Goal: Information Seeking & Learning: Learn about a topic

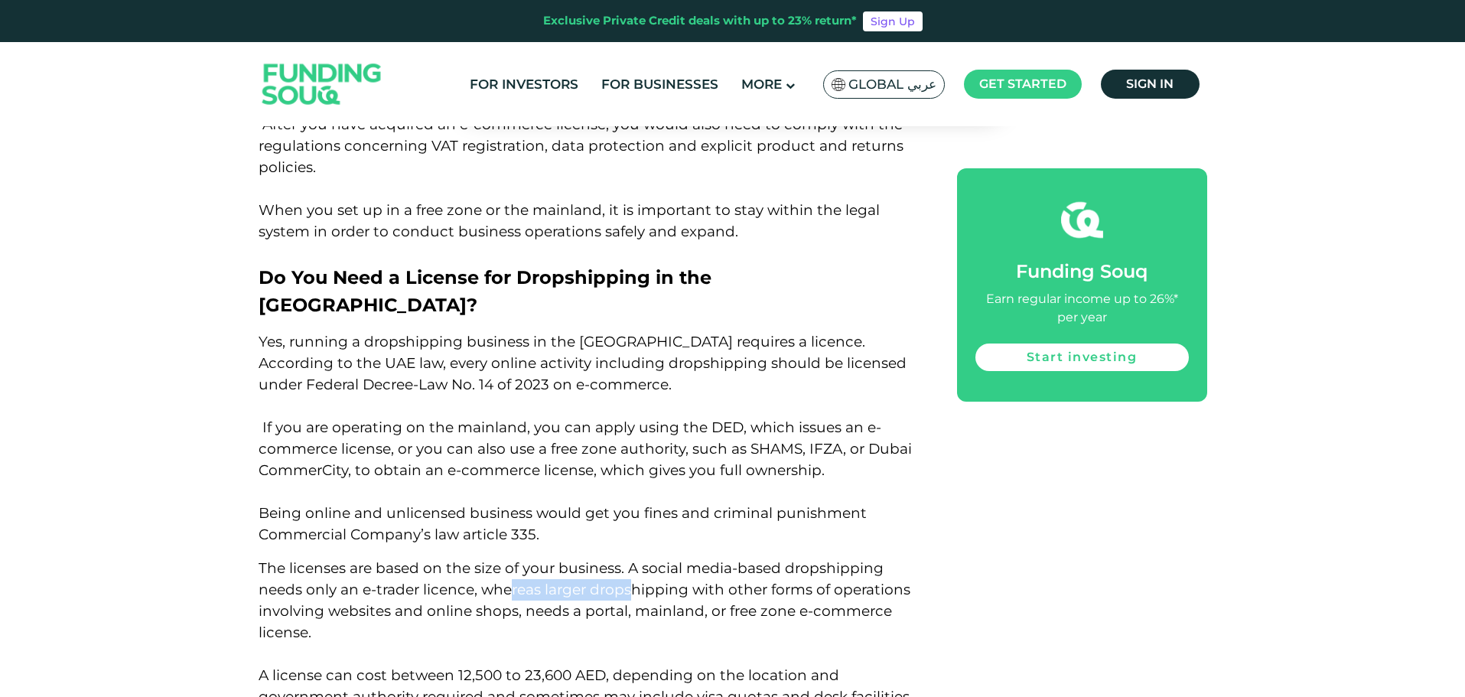
drag, startPoint x: 520, startPoint y: 380, endPoint x: 638, endPoint y: 384, distance: 117.8
click at [632, 559] on span "The licenses are based on the size of your business. A social media-based drops…" at bounding box center [586, 642] width 654 height 167
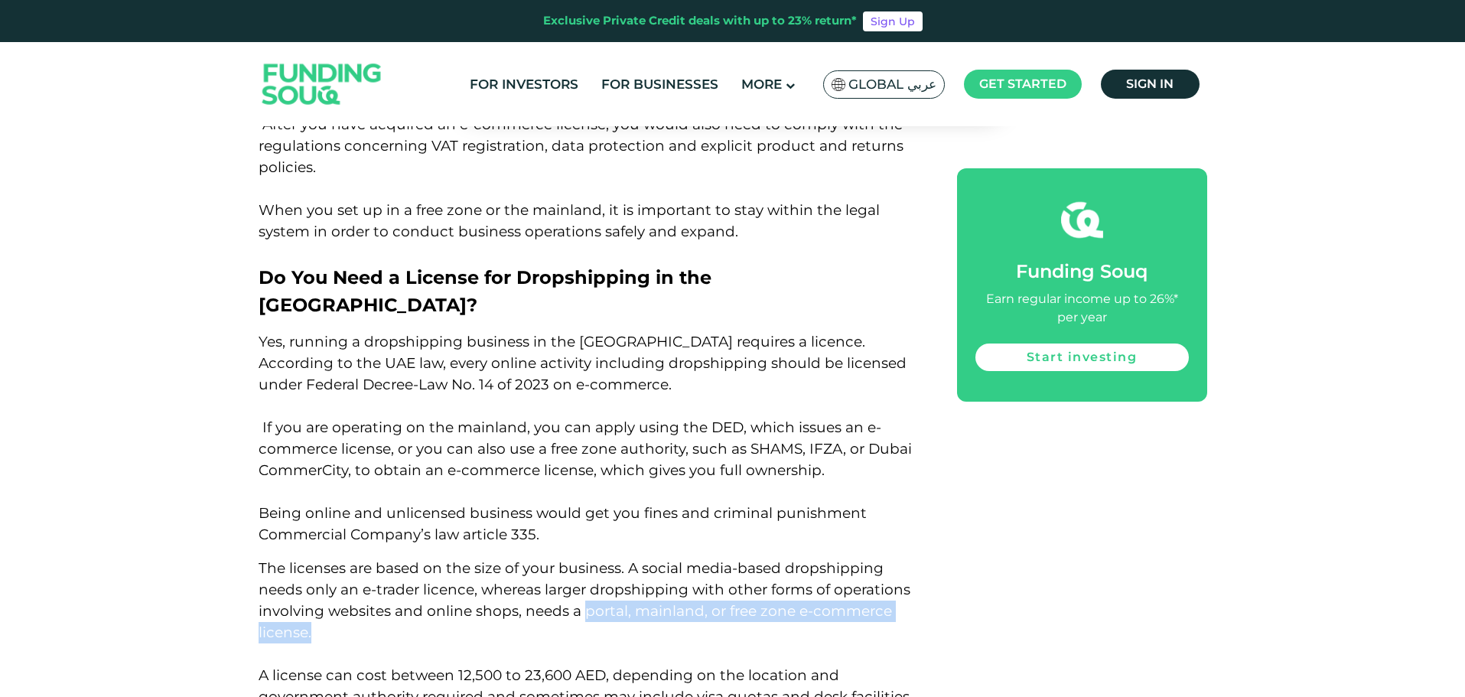
drag, startPoint x: 581, startPoint y: 398, endPoint x: 667, endPoint y: 411, distance: 86.8
click at [667, 558] on p "The licenses are based on the size of your business. A social media-based drops…" at bounding box center [591, 643] width 664 height 171
copy span "portal, mainland, or free zone e-commerce license."
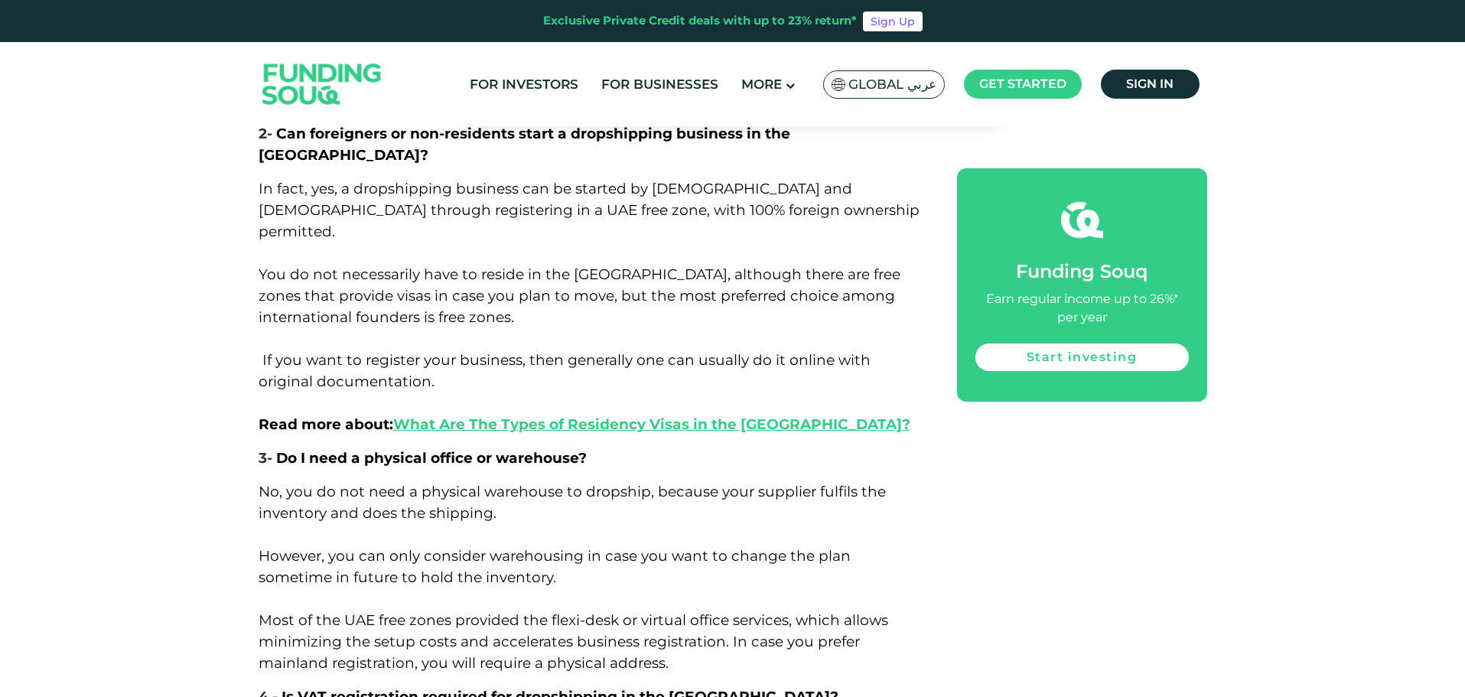
scroll to position [9279, 0]
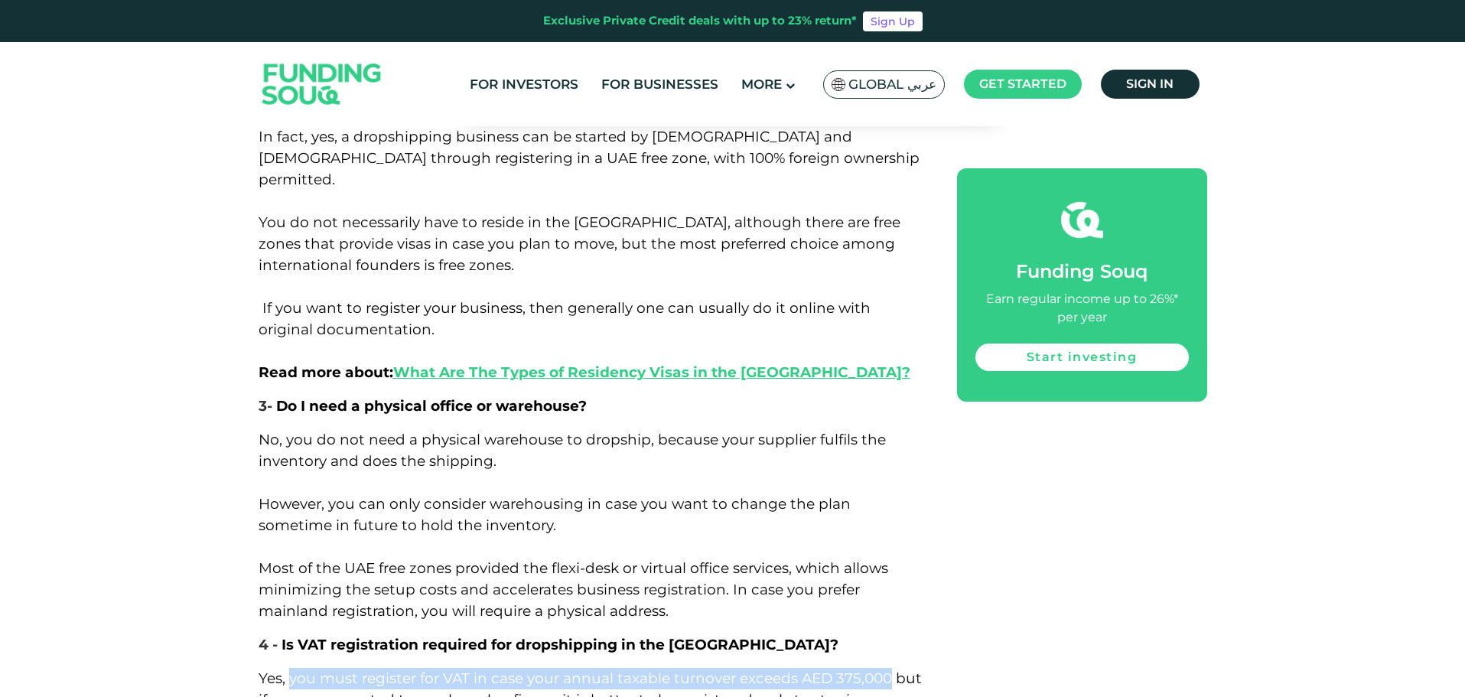
drag, startPoint x: 289, startPoint y: 351, endPoint x: 887, endPoint y: 346, distance: 598.1
copy span "you must register for VAT in case your annual taxable turnover exceeds AED 375,…"
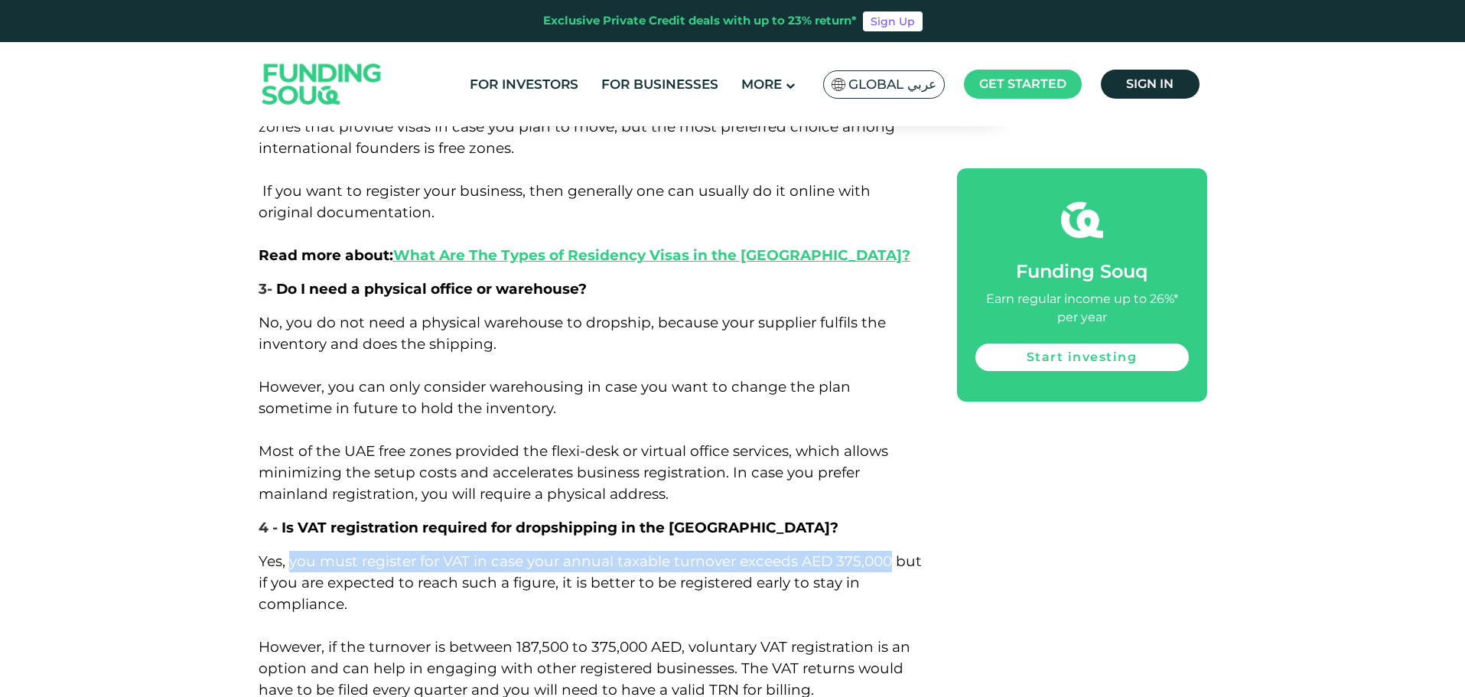
scroll to position [9432, 0]
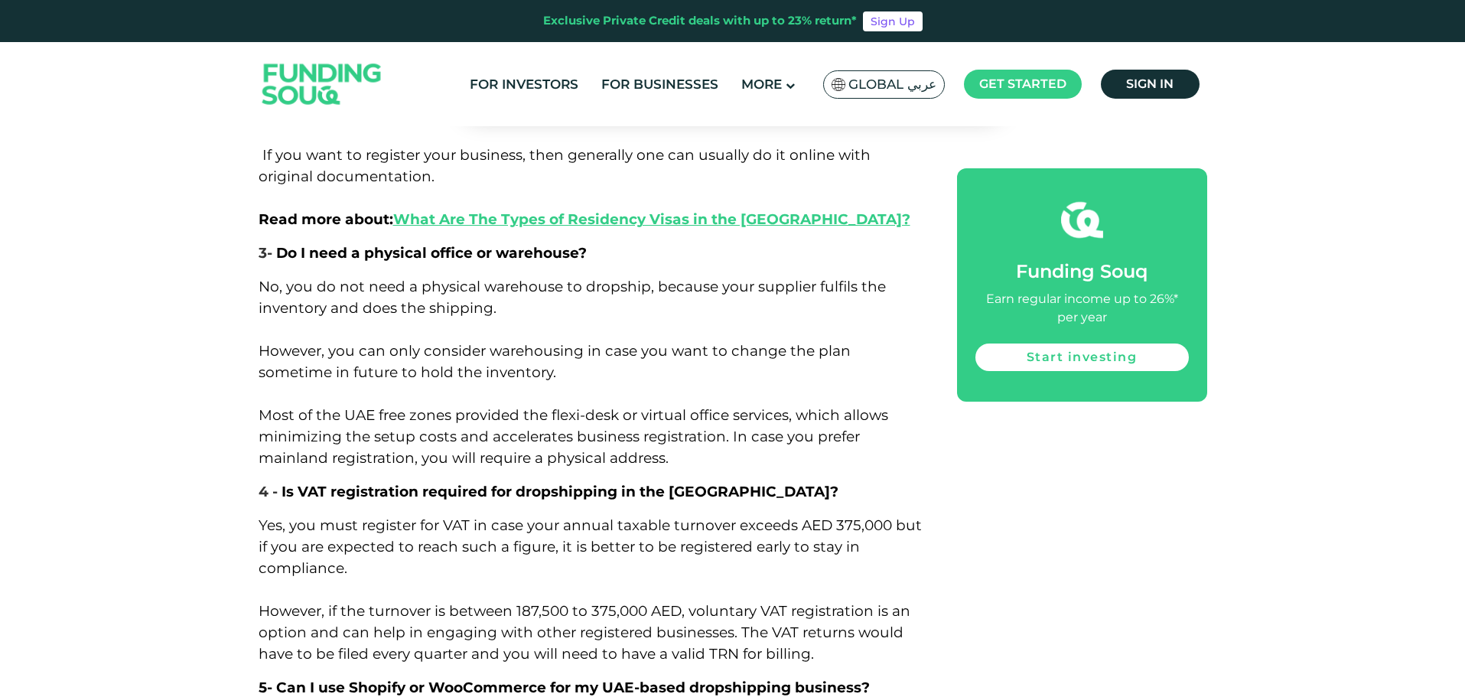
drag, startPoint x: 469, startPoint y: 396, endPoint x: 570, endPoint y: 412, distance: 102.2
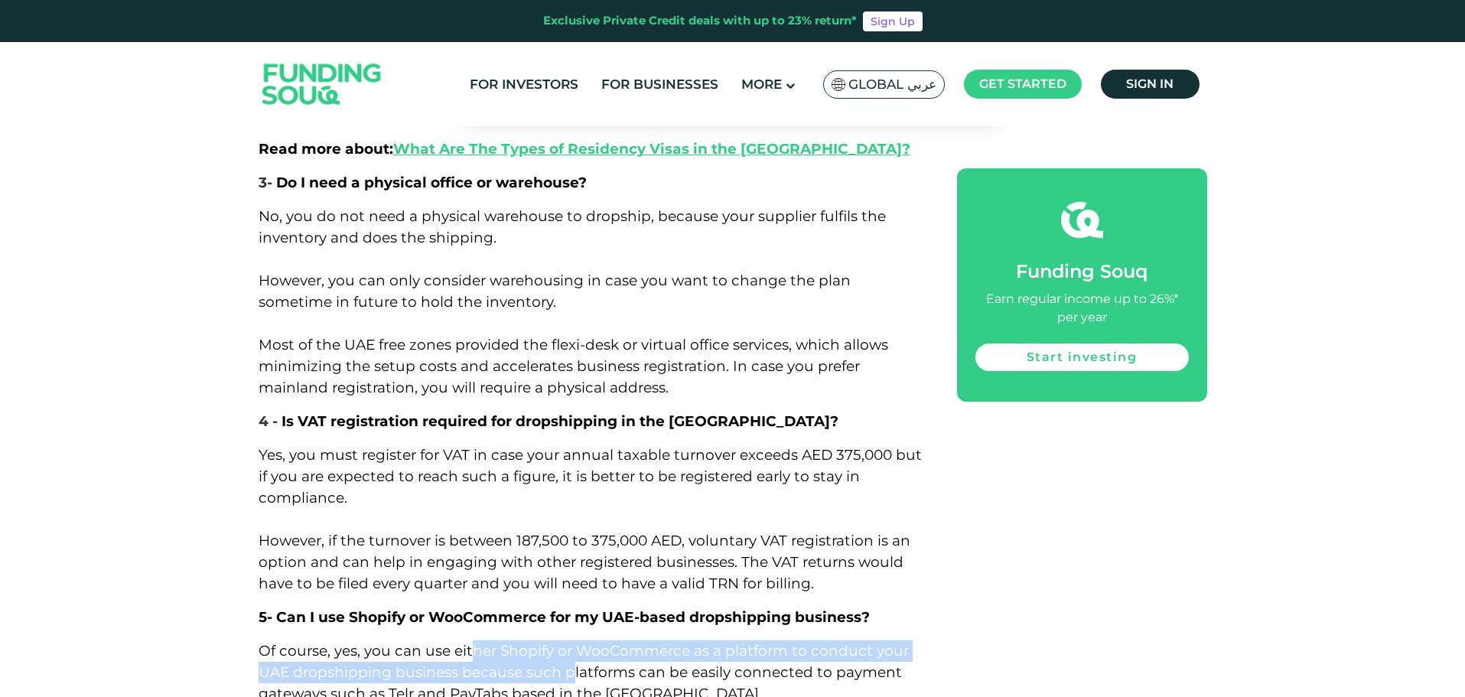
scroll to position [9508, 0]
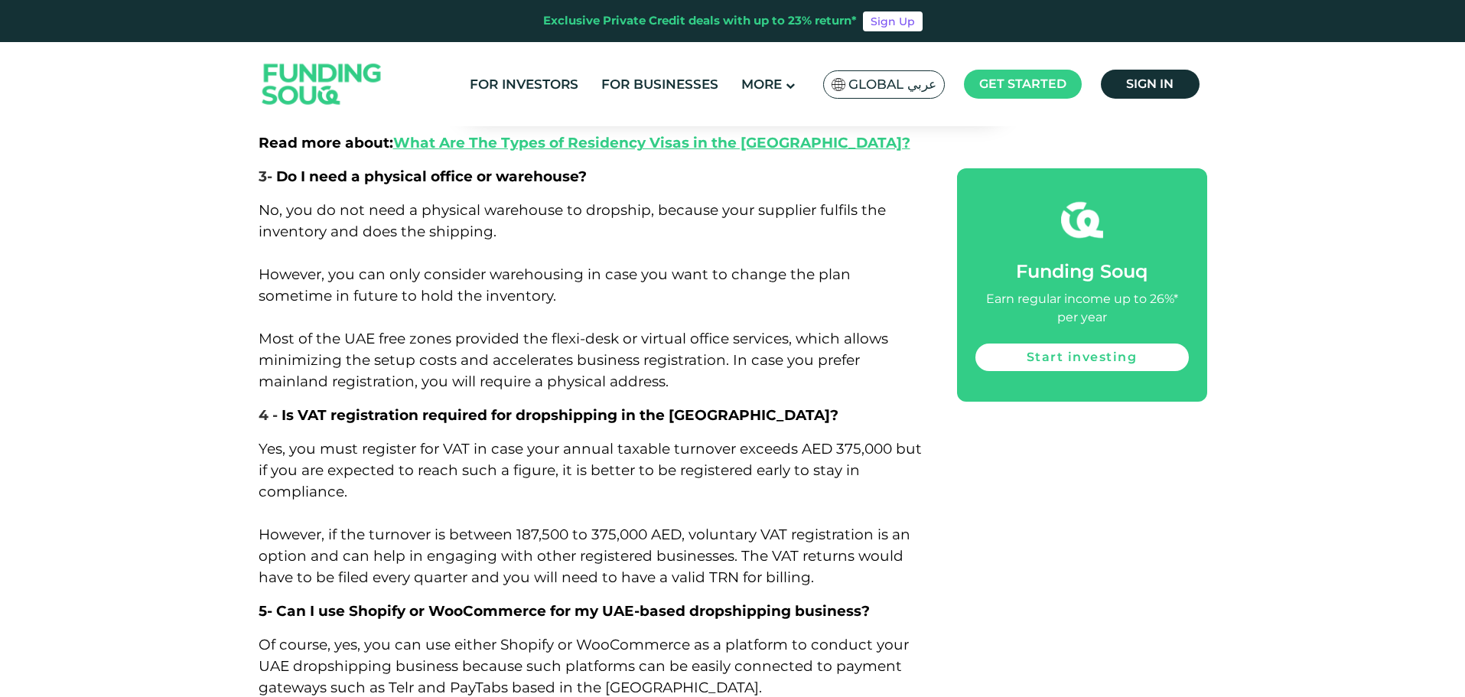
drag, startPoint x: 428, startPoint y: 403, endPoint x: 536, endPoint y: 408, distance: 108.0
click at [538, 636] on span "Of course, yes, you can use either Shopify or WooCommerce as a platform to cond…" at bounding box center [587, 709] width 656 height 146
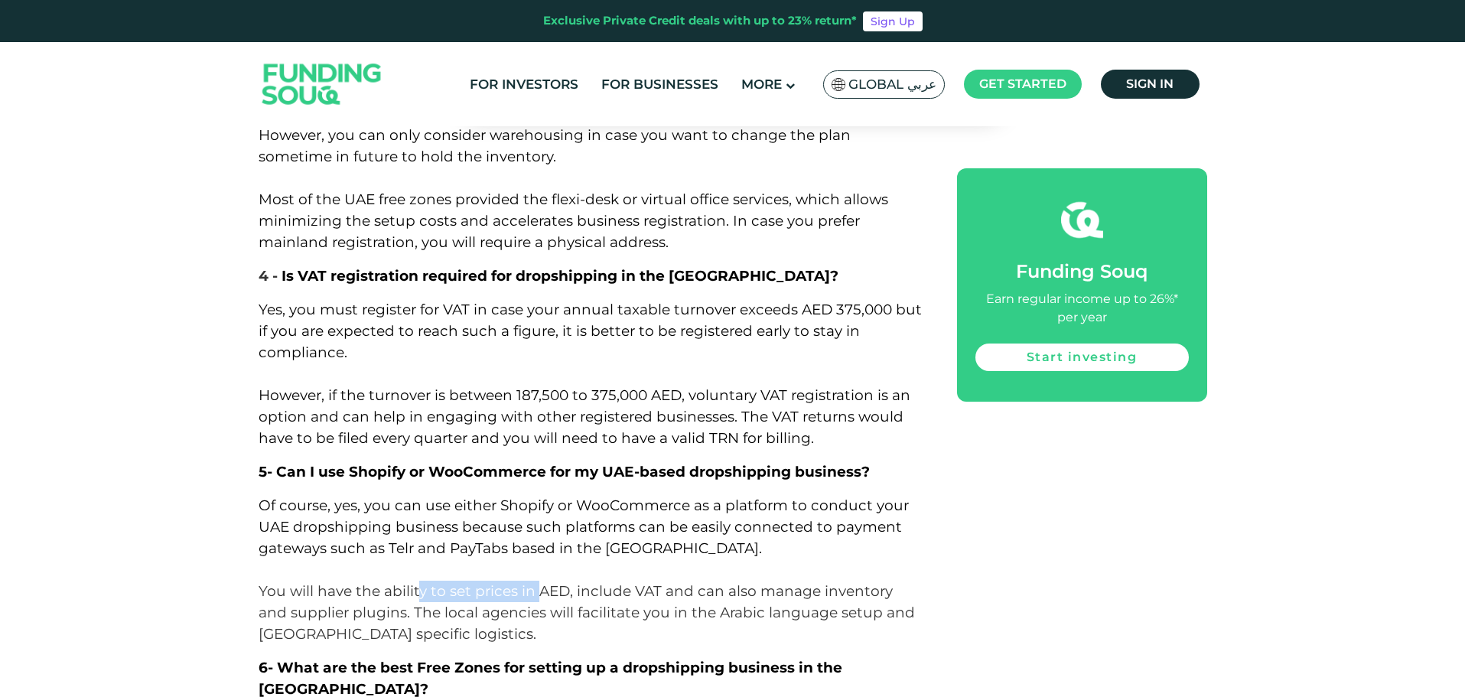
scroll to position [9738, 0]
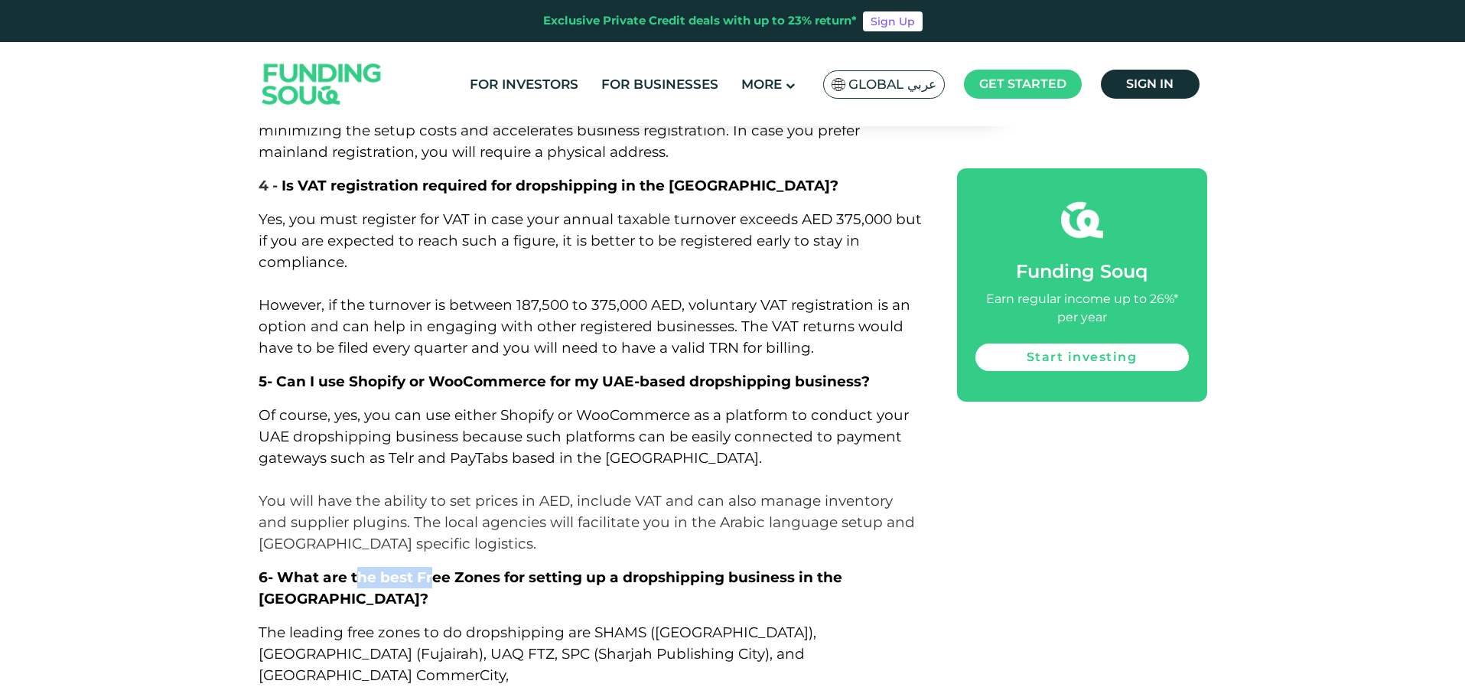
drag, startPoint x: 361, startPoint y: 251, endPoint x: 431, endPoint y: 257, distance: 69.9
click at [431, 568] on span "What are the best Free Zones for setting up a dropshipping business in the [GEO…" at bounding box center [551, 587] width 584 height 39
drag, startPoint x: 420, startPoint y: 290, endPoint x: 620, endPoint y: 291, distance: 200.4
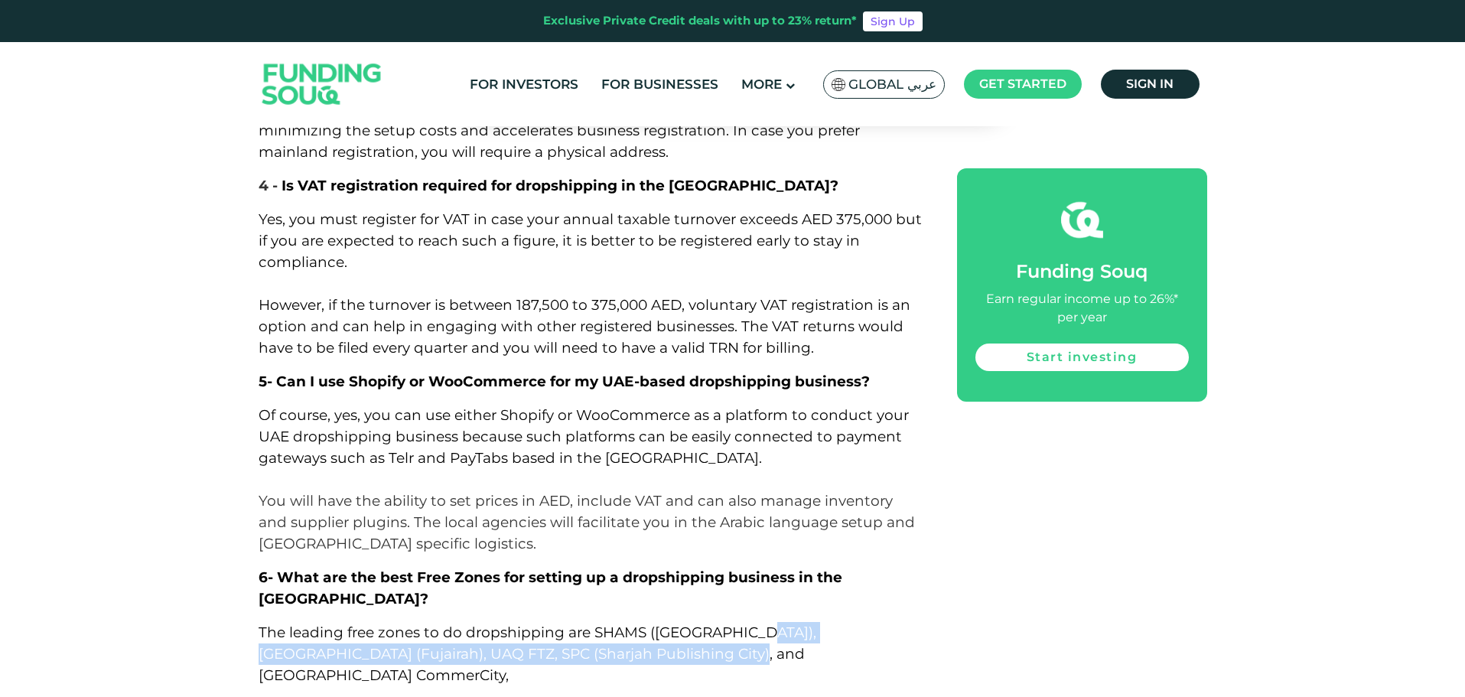
drag, startPoint x: 759, startPoint y: 293, endPoint x: 727, endPoint y: 304, distance: 33.1
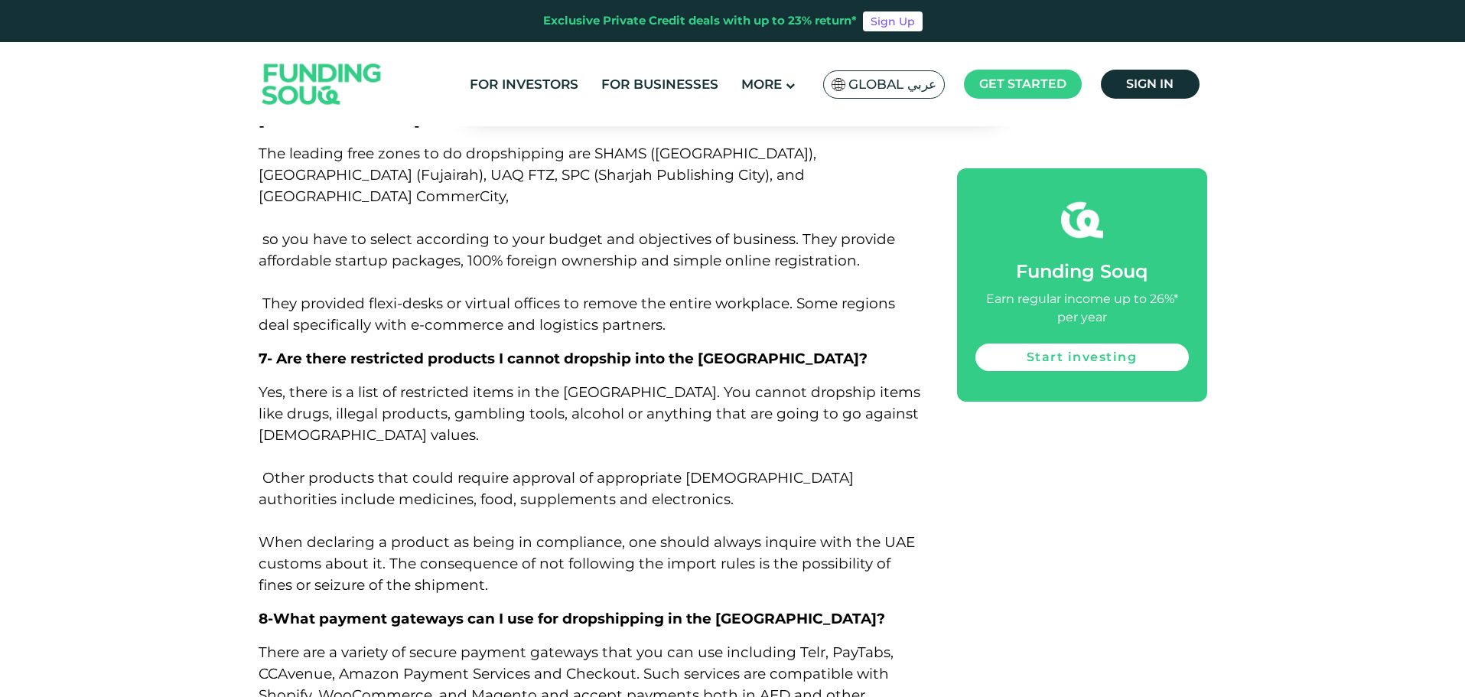
scroll to position [10349, 0]
